Goal: Information Seeking & Learning: Learn about a topic

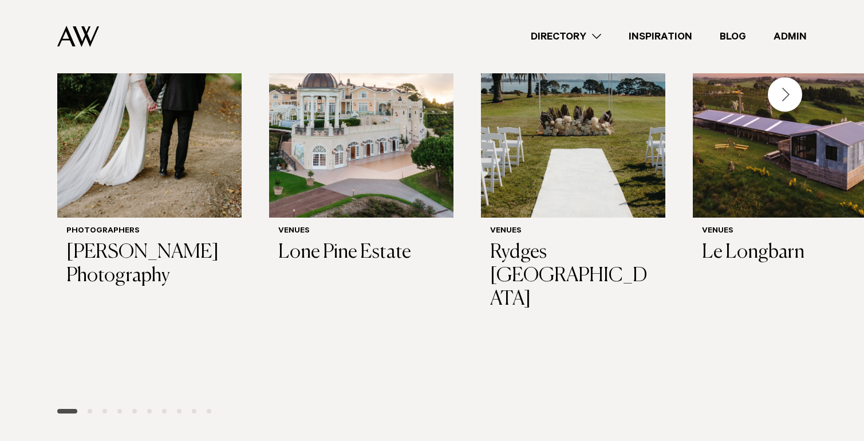
scroll to position [267, 0]
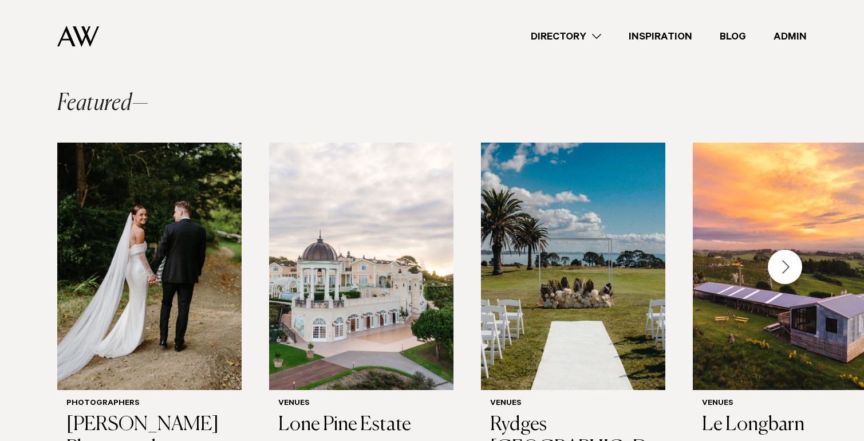
click at [554, 35] on link "Directory" at bounding box center [566, 36] width 98 height 15
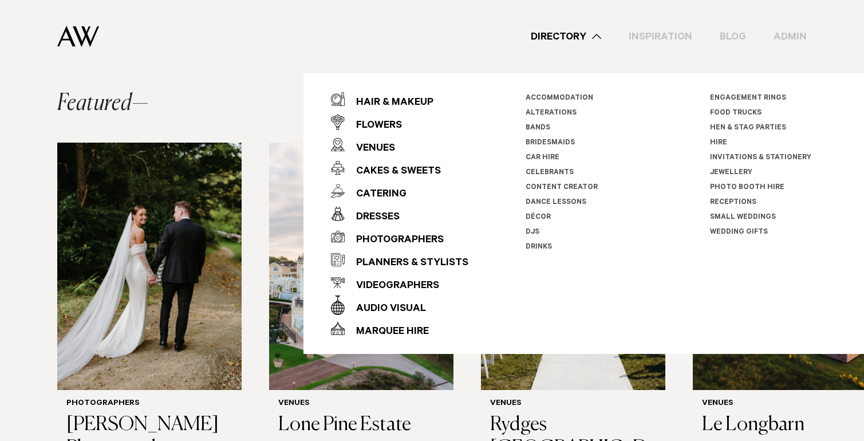
click at [232, 101] on div "Featured" at bounding box center [431, 103] width 749 height 23
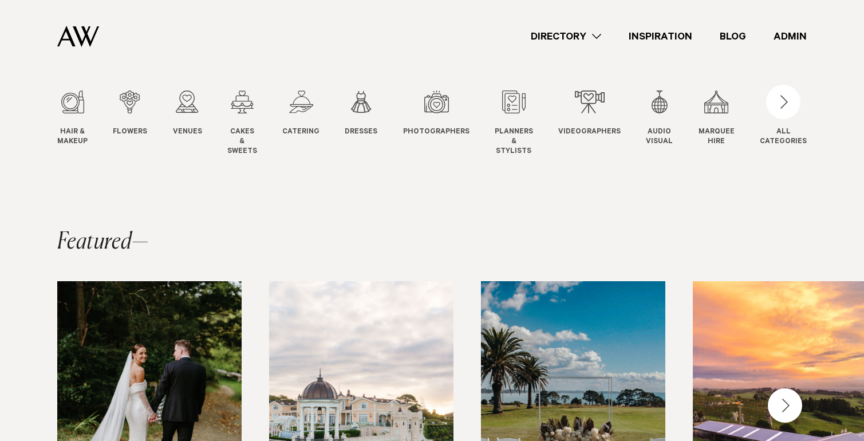
scroll to position [0, 0]
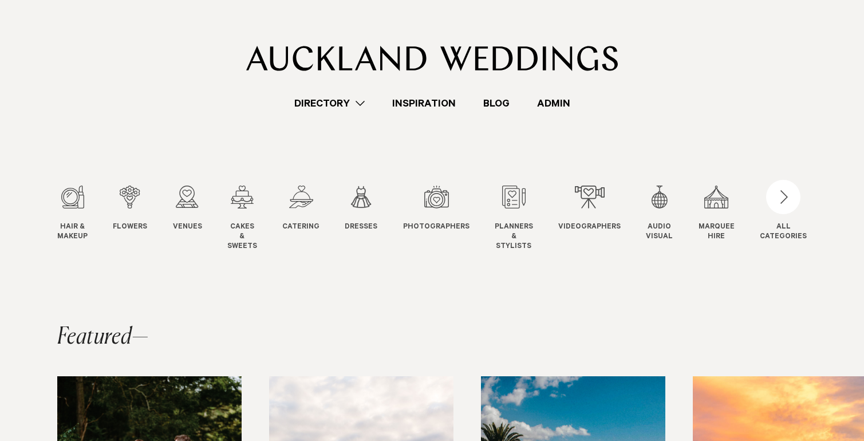
click at [389, 139] on section "Hair & Makeup Hair & Makeup Flowers Flowers Venues Venues Cakes" at bounding box center [432, 199] width 864 height 177
click at [785, 200] on div "button" at bounding box center [783, 197] width 34 height 34
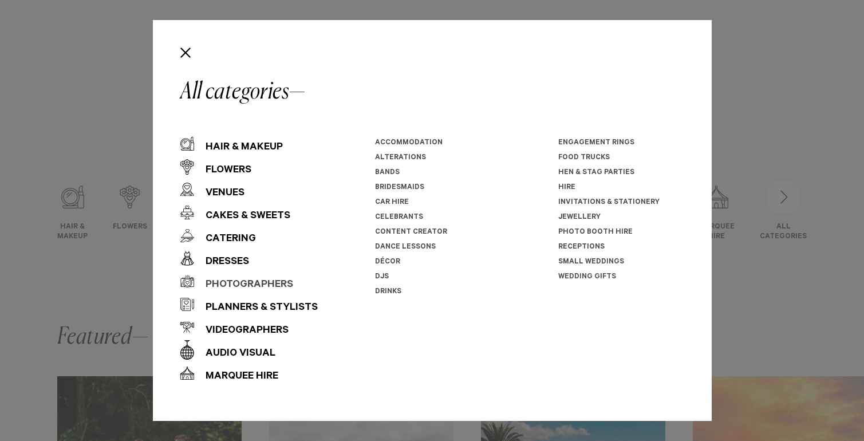
click at [219, 279] on div "Photographers" at bounding box center [243, 285] width 99 height 23
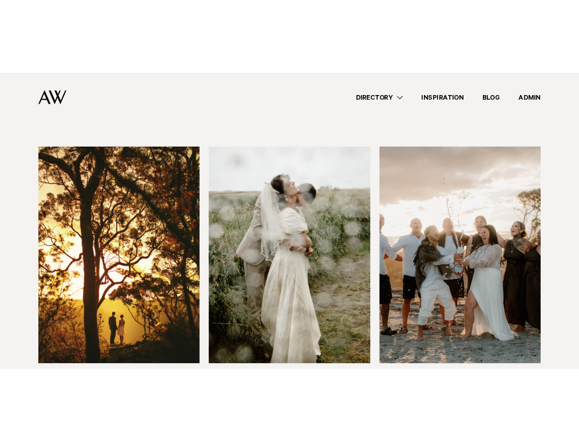
scroll to position [1111, 0]
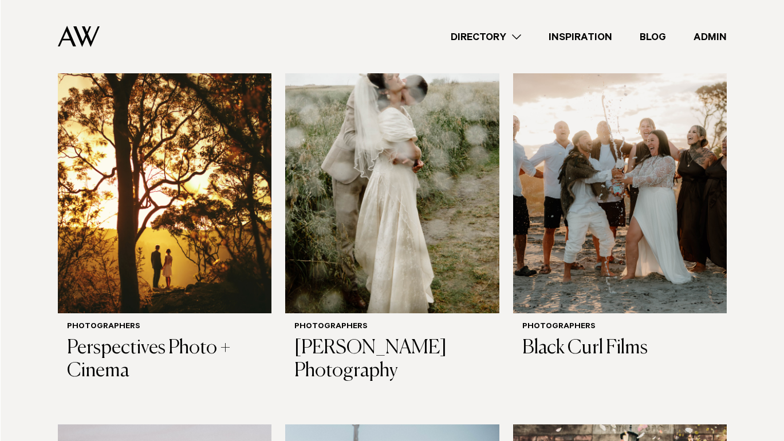
scroll to position [1232, 0]
